Goal: Download file/media

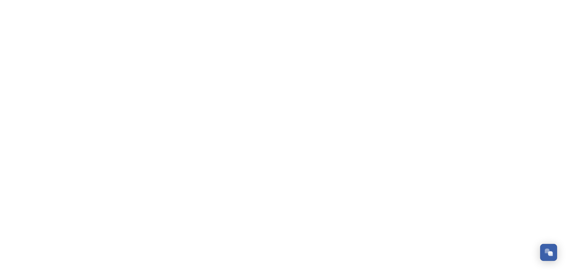
scroll to position [460, 0]
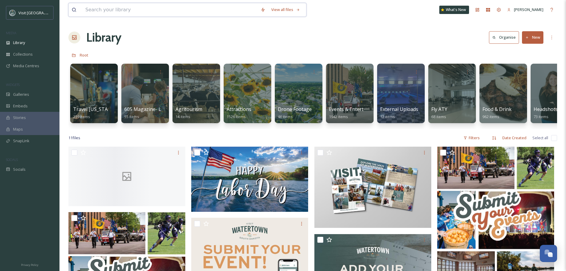
click at [165, 9] on input at bounding box center [169, 9] width 175 height 13
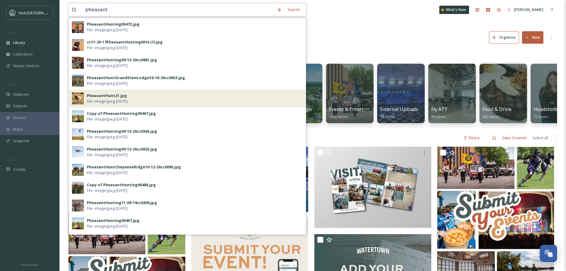
type input "pheasant"
click at [98, 101] on span "File - image/jpeg - [DATE]" at bounding box center [107, 102] width 41 height 6
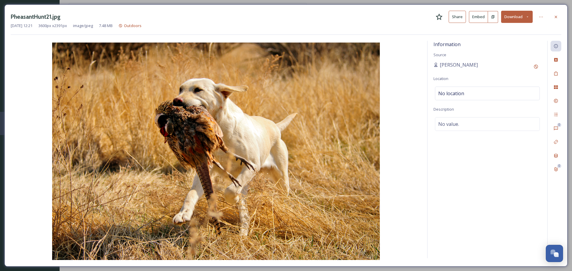
click at [555, 15] on icon at bounding box center [555, 17] width 5 height 5
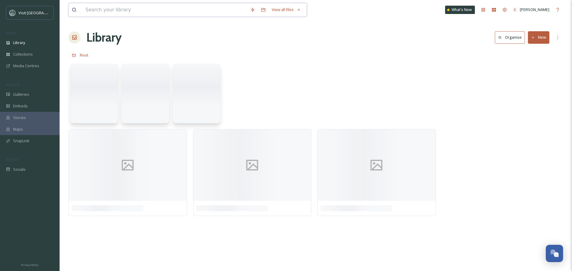
click at [118, 10] on input at bounding box center [164, 9] width 165 height 13
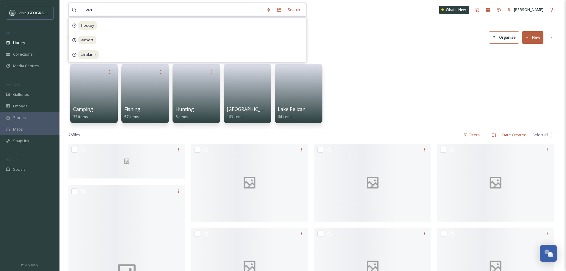
type input "w"
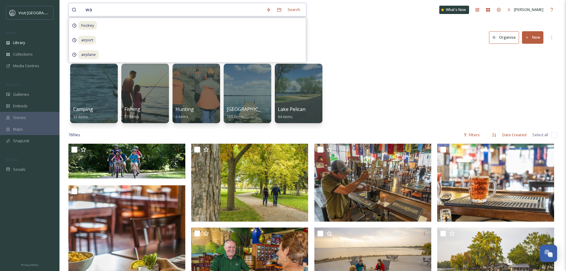
type input "w"
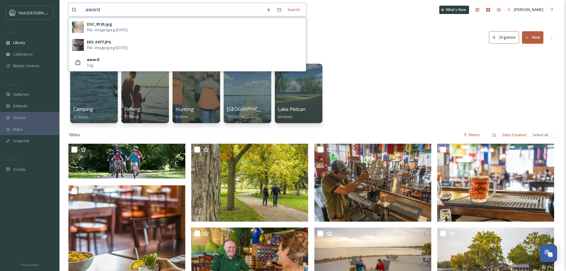
click at [119, 12] on input "award" at bounding box center [172, 9] width 181 height 13
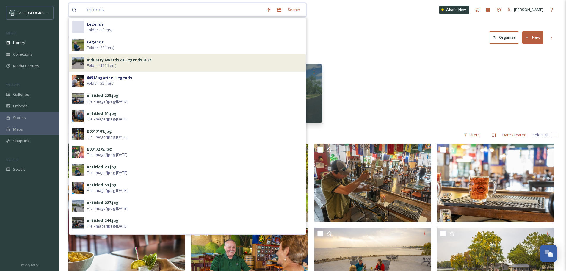
type input "legends"
click at [145, 66] on div "Industry Awards at Legends 2025 Folder - 111 file(s)" at bounding box center [195, 62] width 216 height 11
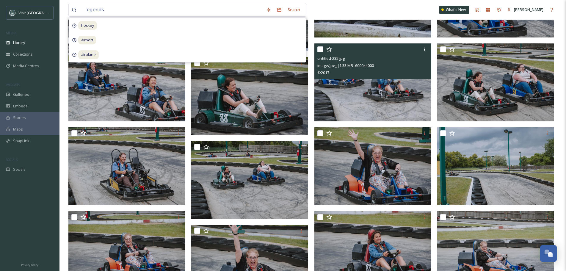
scroll to position [1637, 0]
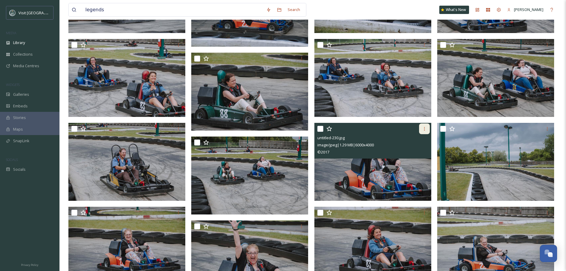
click at [421, 130] on div at bounding box center [424, 129] width 11 height 11
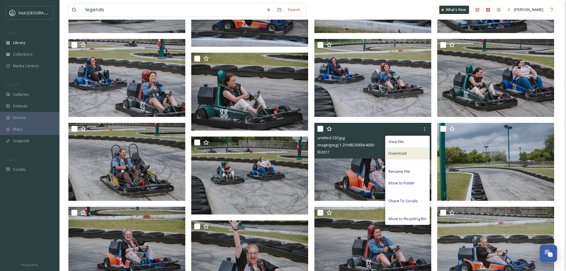
click at [412, 152] on div "Download" at bounding box center [408, 154] width 44 height 12
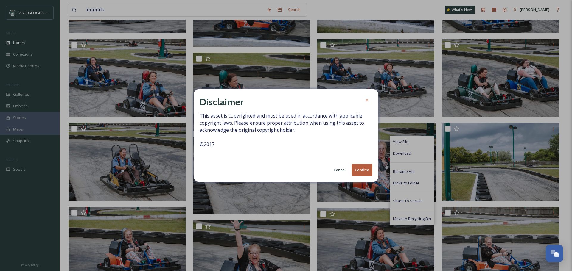
click at [360, 172] on button "Confirm" at bounding box center [361, 170] width 21 height 12
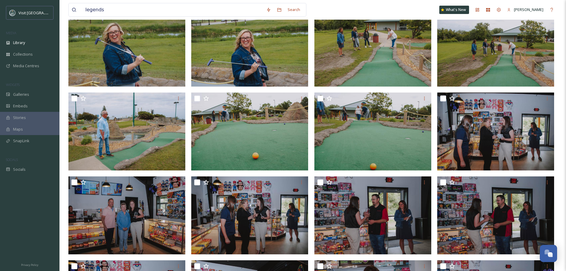
scroll to position [923, 0]
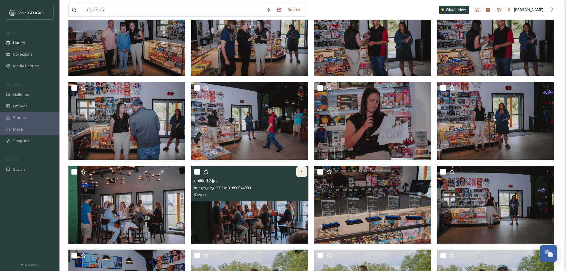
click at [306, 172] on div at bounding box center [301, 171] width 11 height 11
